Goal: Task Accomplishment & Management: Manage account settings

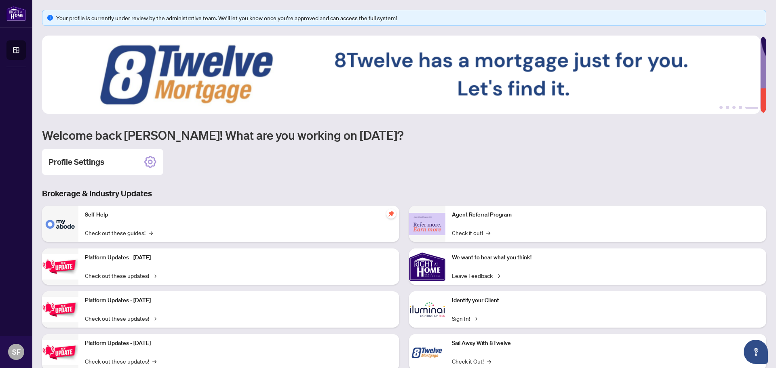
scroll to position [24, 0]
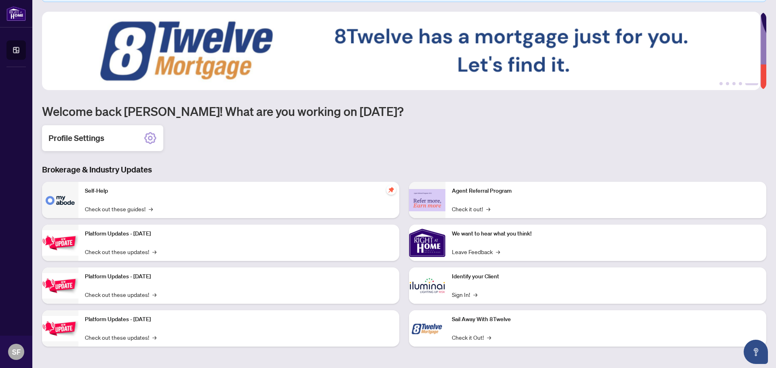
click at [152, 135] on icon at bounding box center [150, 138] width 13 height 13
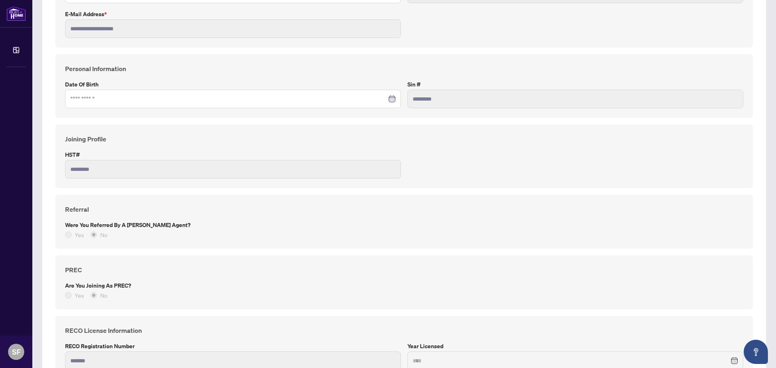
scroll to position [202, 0]
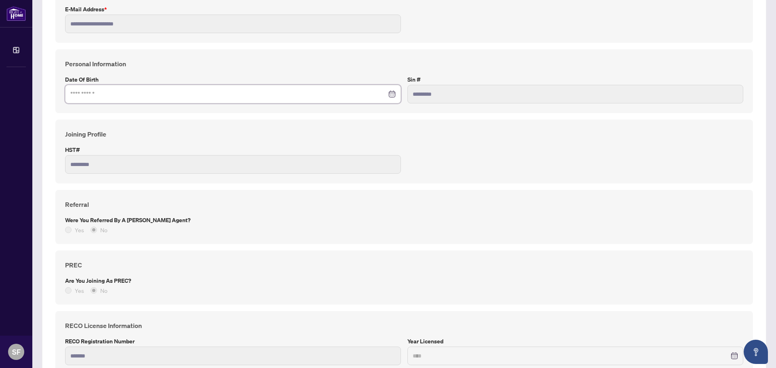
click at [146, 97] on input at bounding box center [228, 94] width 316 height 9
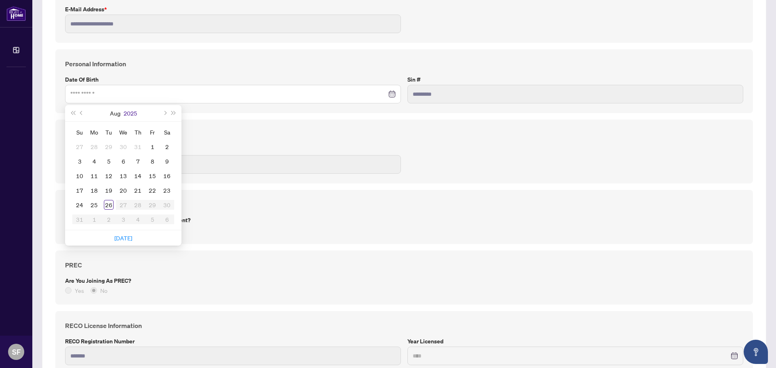
click at [132, 114] on button "2025" at bounding box center [130, 113] width 13 height 16
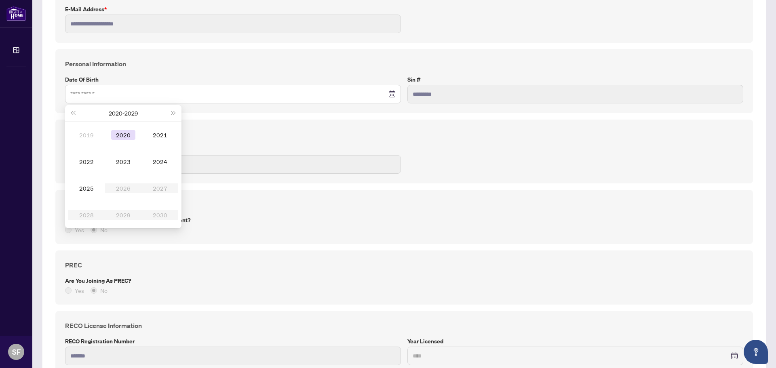
type input "**********"
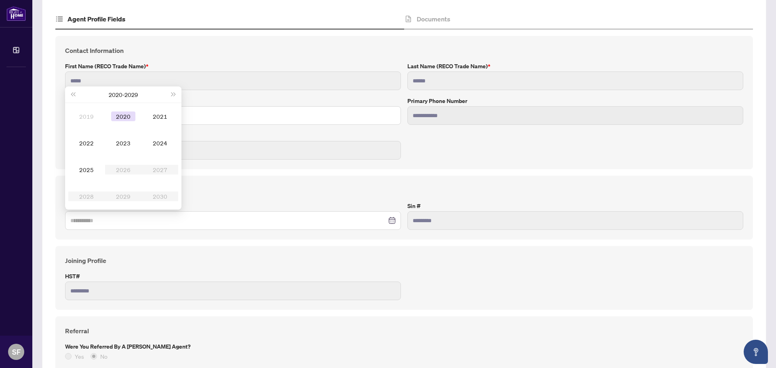
type input "**********"
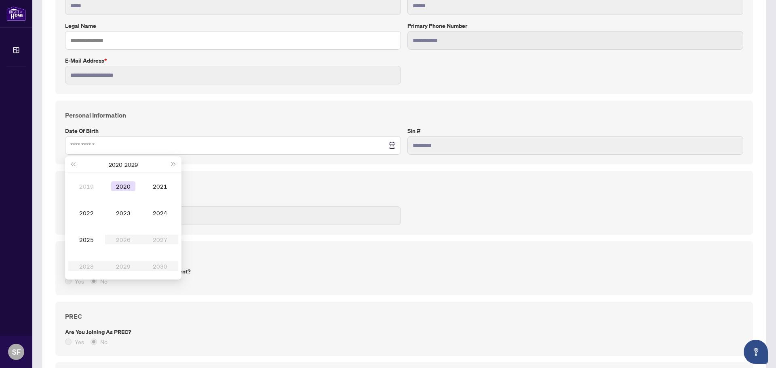
scroll to position [162, 0]
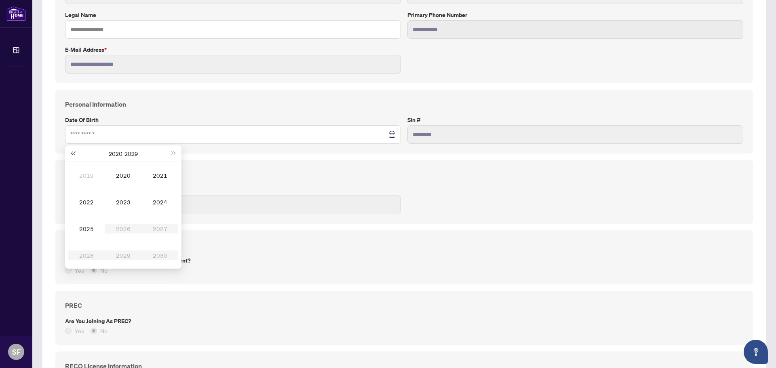
click at [73, 154] on span "Last year (Control + left)" at bounding box center [73, 154] width 4 height 4
click at [74, 154] on span "Last year (Control + left)" at bounding box center [73, 154] width 4 height 4
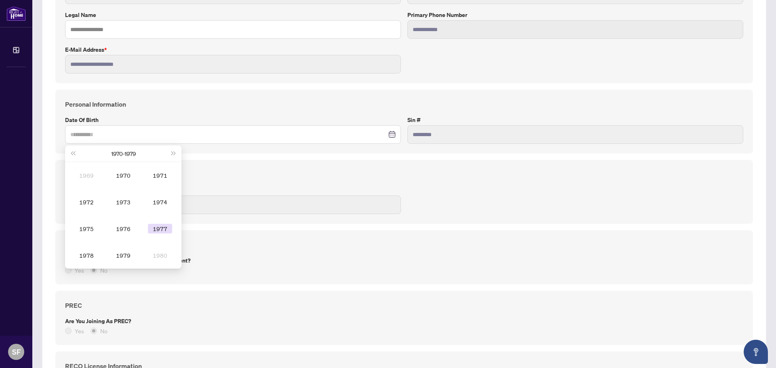
click at [160, 230] on div "1977" at bounding box center [160, 229] width 24 height 10
click at [87, 181] on td "Jan" at bounding box center [86, 175] width 37 height 27
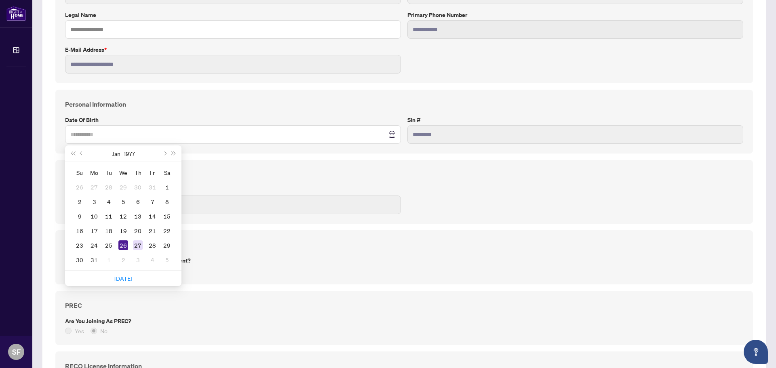
type input "**********"
click at [141, 245] on div "27" at bounding box center [138, 246] width 10 height 10
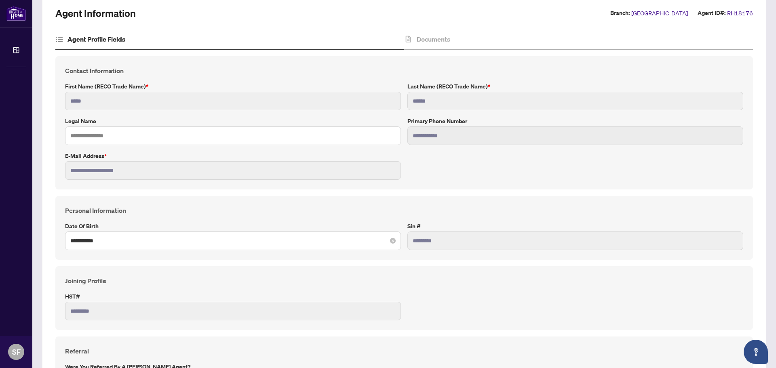
scroll to position [0, 0]
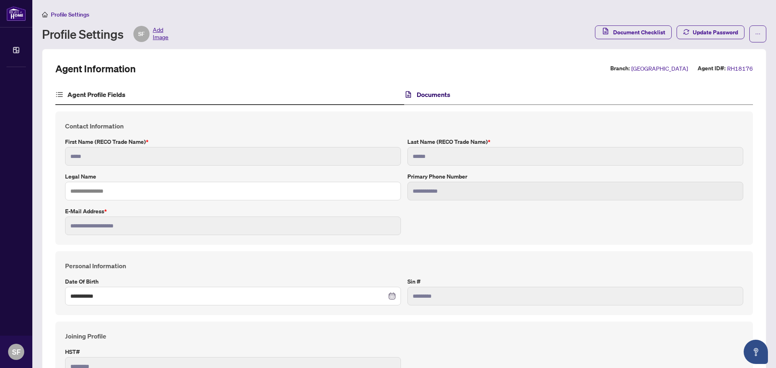
click at [408, 93] on icon at bounding box center [408, 94] width 5 height 7
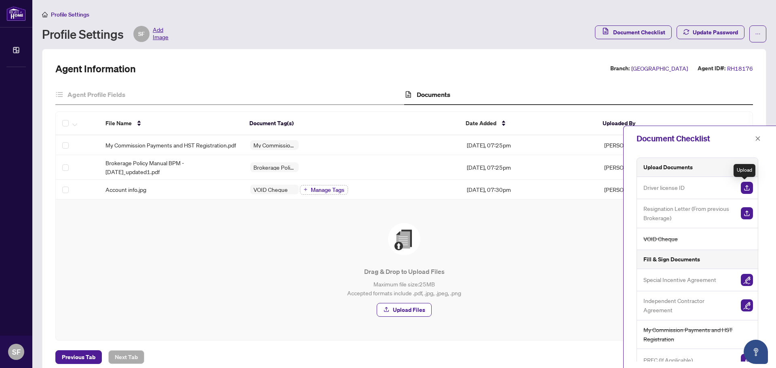
click at [743, 187] on img "button" at bounding box center [747, 188] width 12 height 12
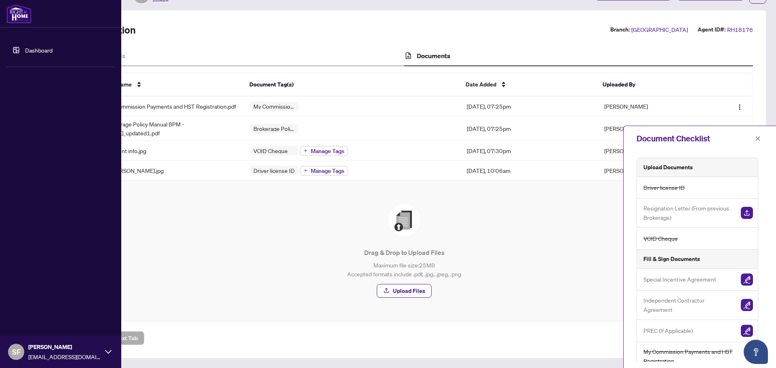
click at [34, 51] on link "Dashboard" at bounding box center [38, 49] width 27 height 7
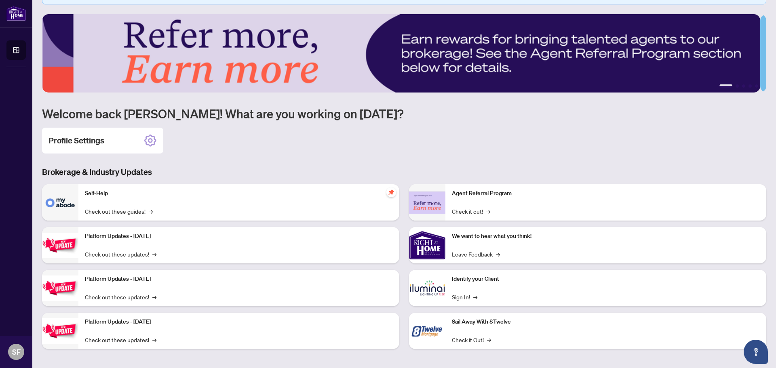
scroll to position [24, 0]
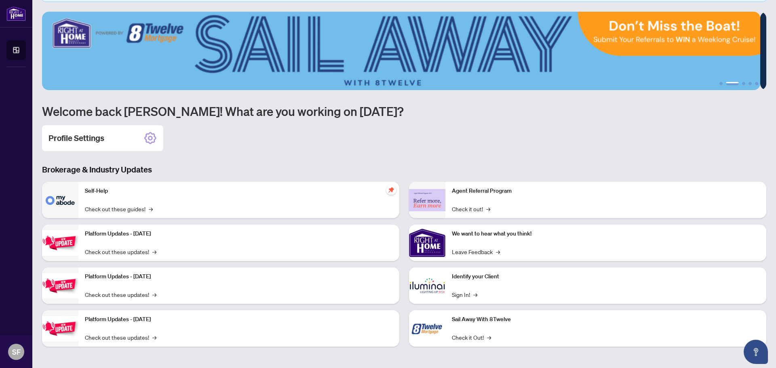
click at [327, 193] on p "Self-Help" at bounding box center [239, 191] width 308 height 9
click at [117, 211] on link "Check out these guides! →" at bounding box center [119, 209] width 68 height 9
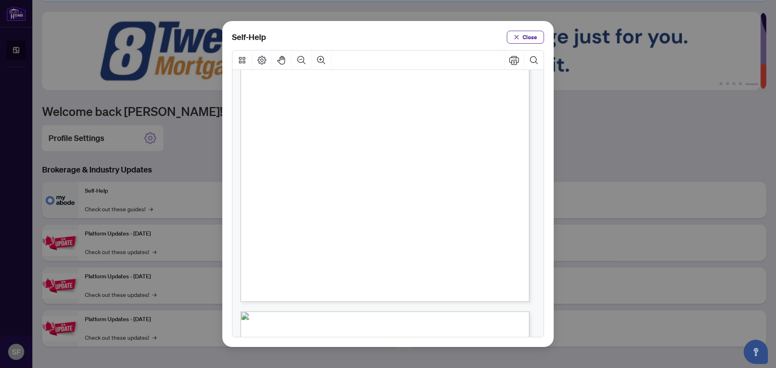
scroll to position [162, 0]
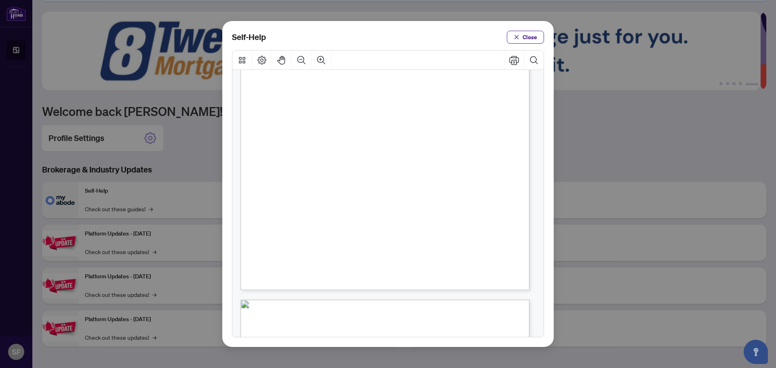
click at [399, 237] on span "PDF" at bounding box center [403, 237] width 11 height 8
